Goal: Information Seeking & Learning: Learn about a topic

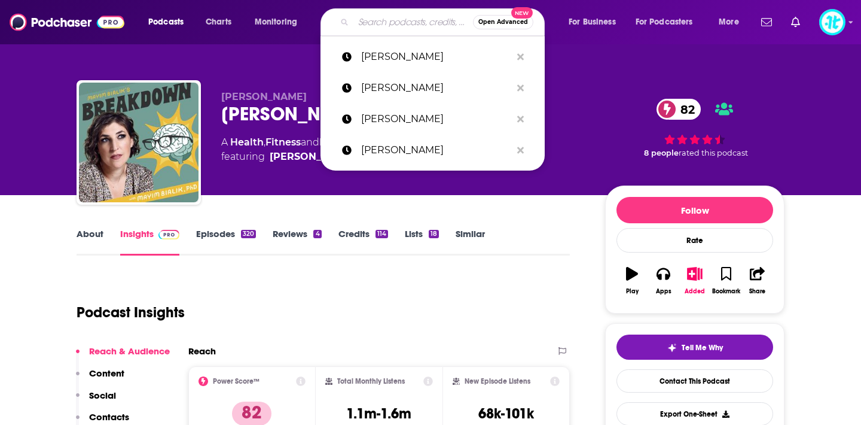
click at [386, 18] on input "Search podcasts, credits, & more..." at bounding box center [413, 22] width 120 height 19
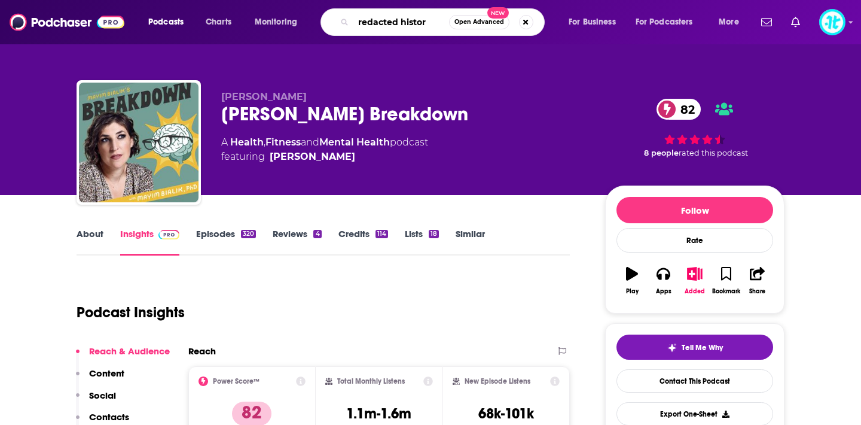
type input "redacted history"
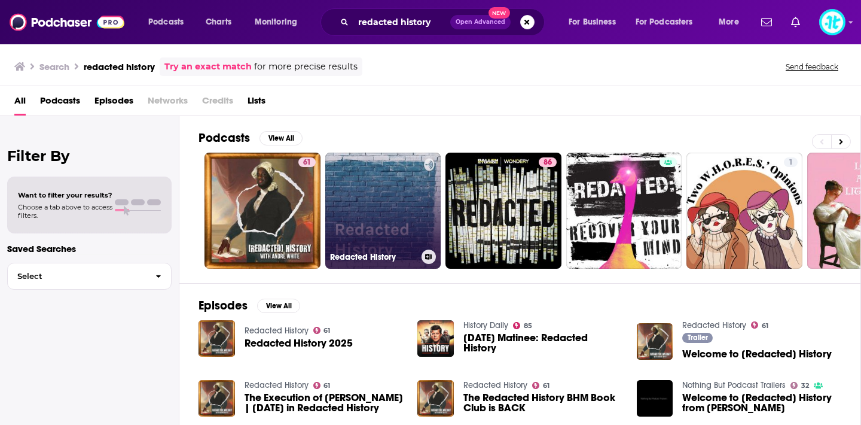
click at [353, 193] on link "Redacted History" at bounding box center [383, 210] width 116 height 116
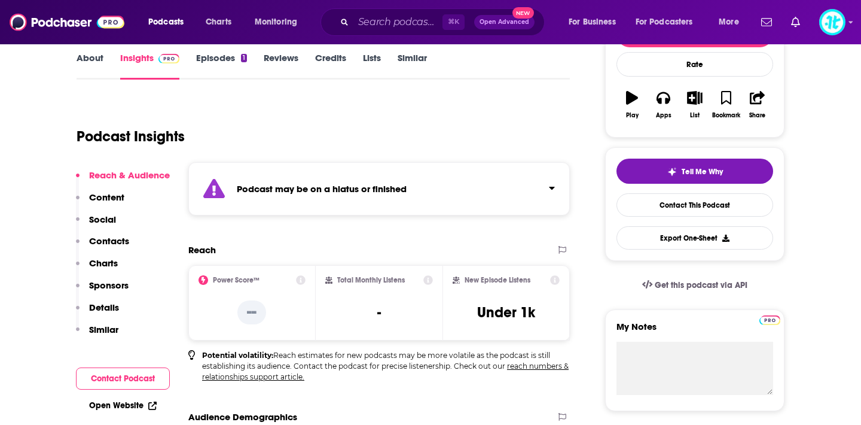
scroll to position [156, 0]
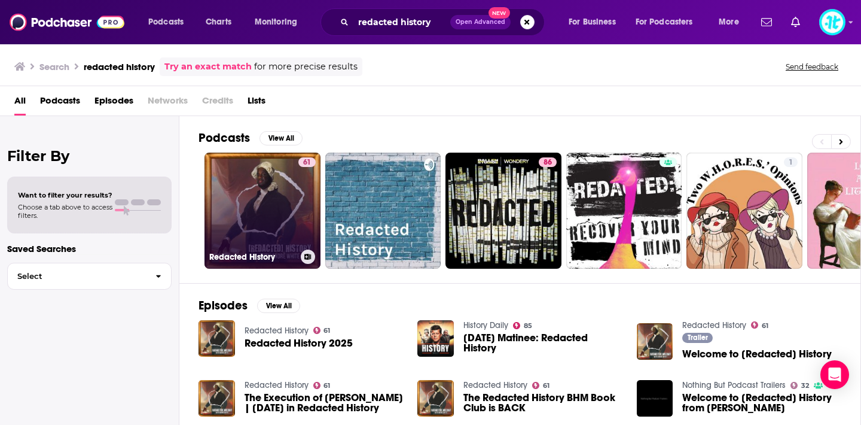
click at [237, 209] on link "61 Redacted History" at bounding box center [262, 210] width 116 height 116
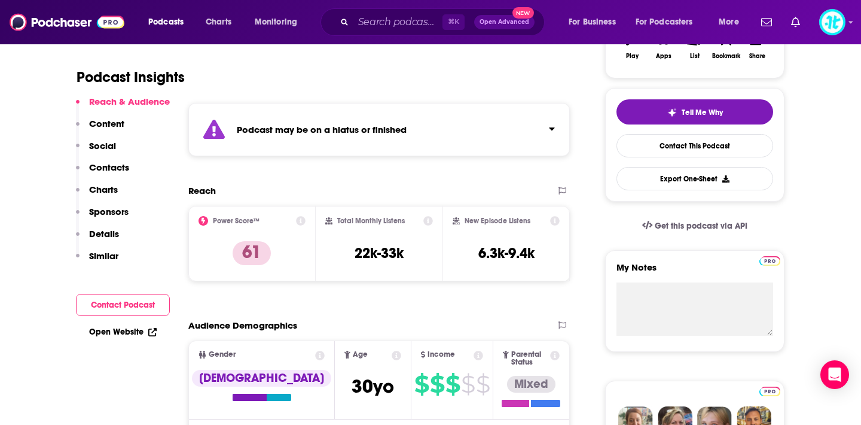
scroll to position [237, 0]
